Goal: Find specific page/section: Find specific page/section

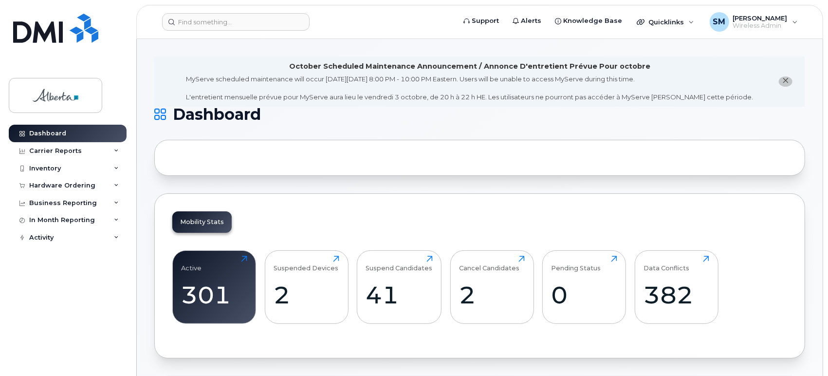
click at [789, 78] on span "close notification" at bounding box center [786, 81] width 8 height 8
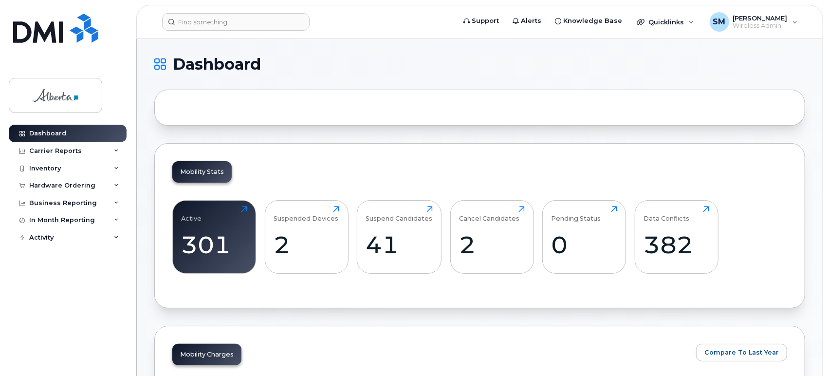
click at [201, 103] on div at bounding box center [479, 108] width 651 height 36
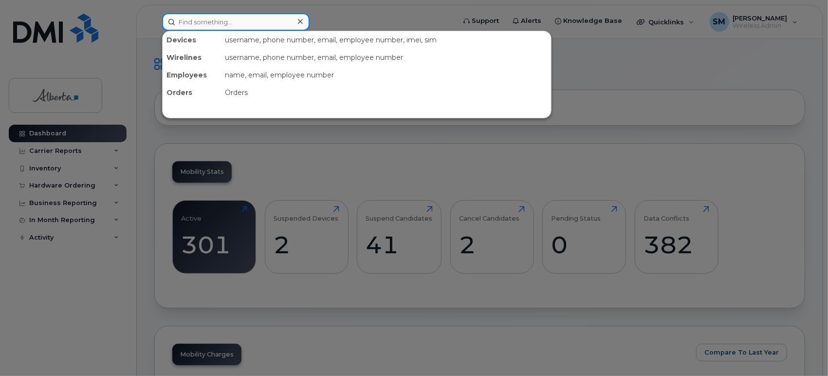
click at [186, 21] on input at bounding box center [235, 22] width 147 height 18
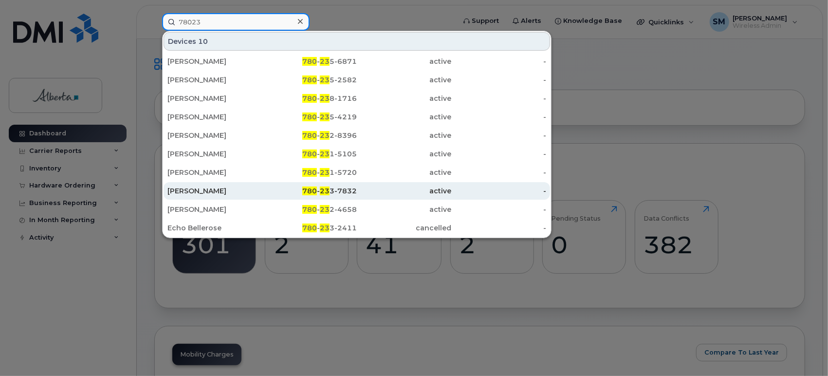
scroll to position [54, 0]
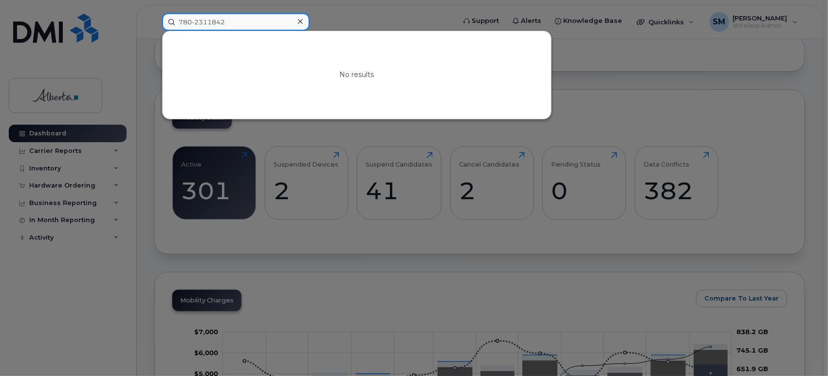
click at [206, 18] on input "780-2311842" at bounding box center [235, 22] width 147 height 18
type input "[PHONE_NUMBER]"
click at [298, 20] on icon at bounding box center [300, 22] width 5 height 8
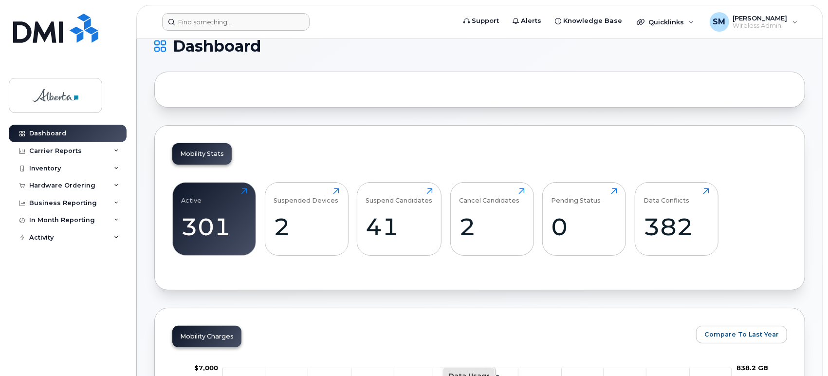
scroll to position [0, 0]
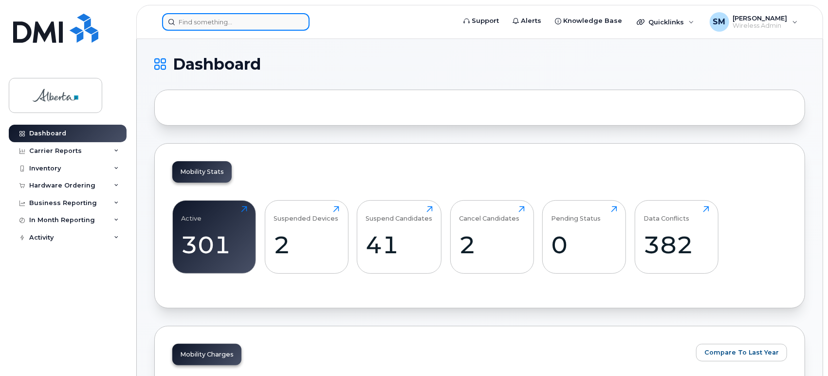
click at [191, 21] on input at bounding box center [235, 22] width 147 height 18
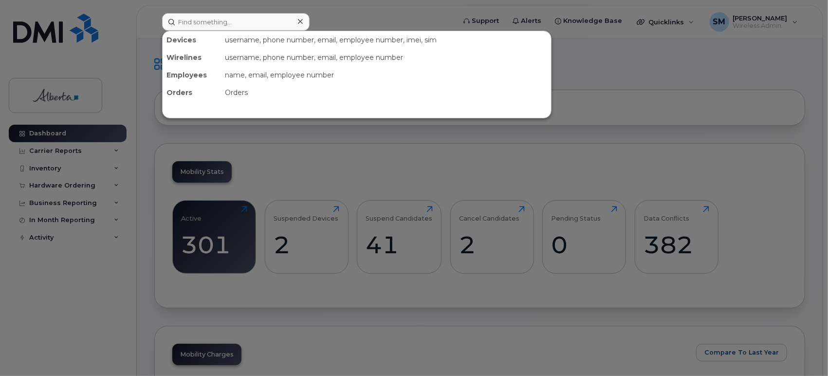
click at [328, 40] on div "username, phone number, email, employee number, imei, sim" at bounding box center [386, 40] width 330 height 18
click at [274, 39] on div "username, phone number, email, employee number, imei, sim" at bounding box center [386, 40] width 330 height 18
click at [216, 26] on input at bounding box center [235, 22] width 147 height 18
click at [249, 20] on input at bounding box center [235, 22] width 147 height 18
click at [301, 22] on icon at bounding box center [300, 22] width 5 height 8
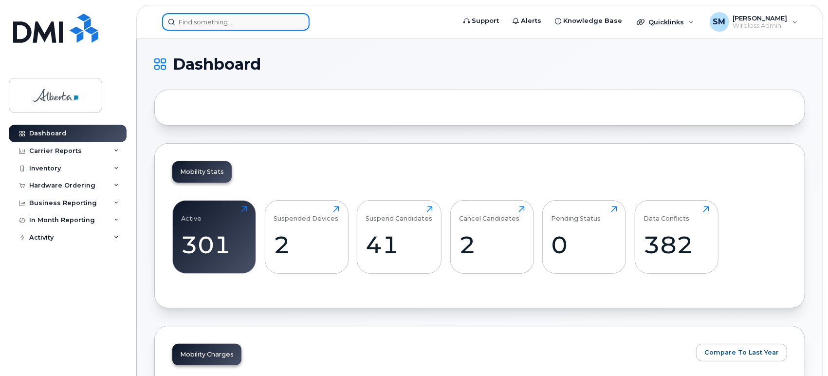
click at [199, 19] on input at bounding box center [235, 22] width 147 height 18
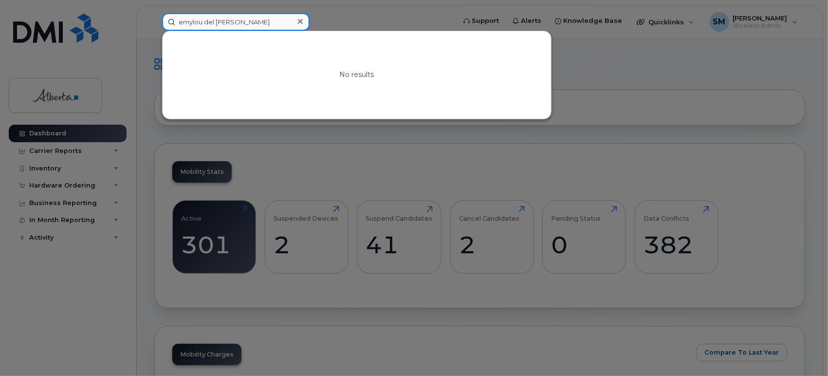
type input "emylou del [PERSON_NAME]"
click at [298, 21] on icon at bounding box center [300, 22] width 5 height 8
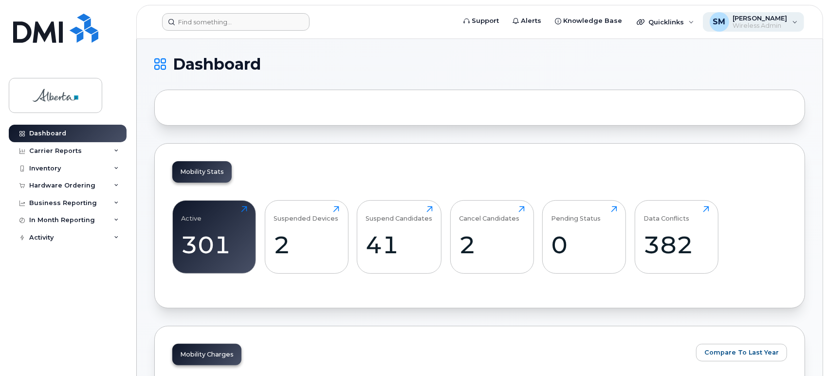
click at [753, 20] on span "[PERSON_NAME]" at bounding box center [760, 18] width 55 height 8
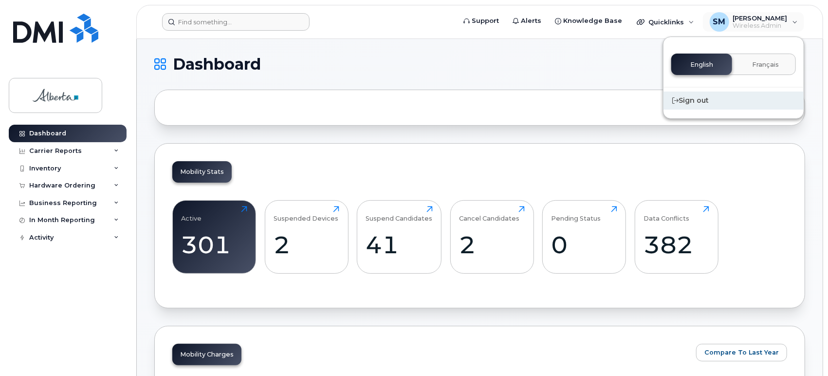
click at [692, 98] on div "Sign out" at bounding box center [733, 101] width 140 height 18
